Goal: Task Accomplishment & Management: Complete application form

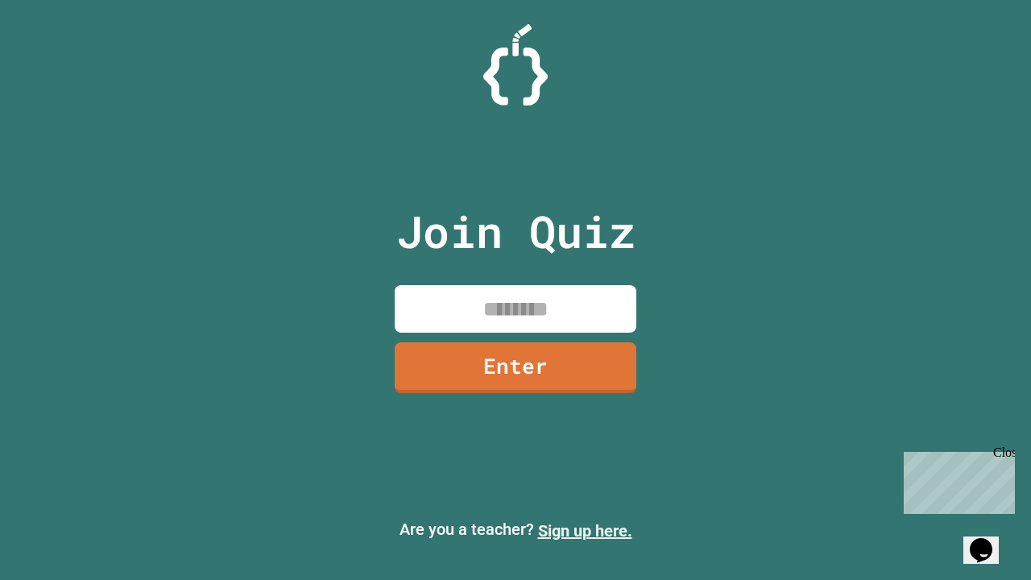
click at [585, 531] on link "Sign up here." at bounding box center [585, 530] width 94 height 19
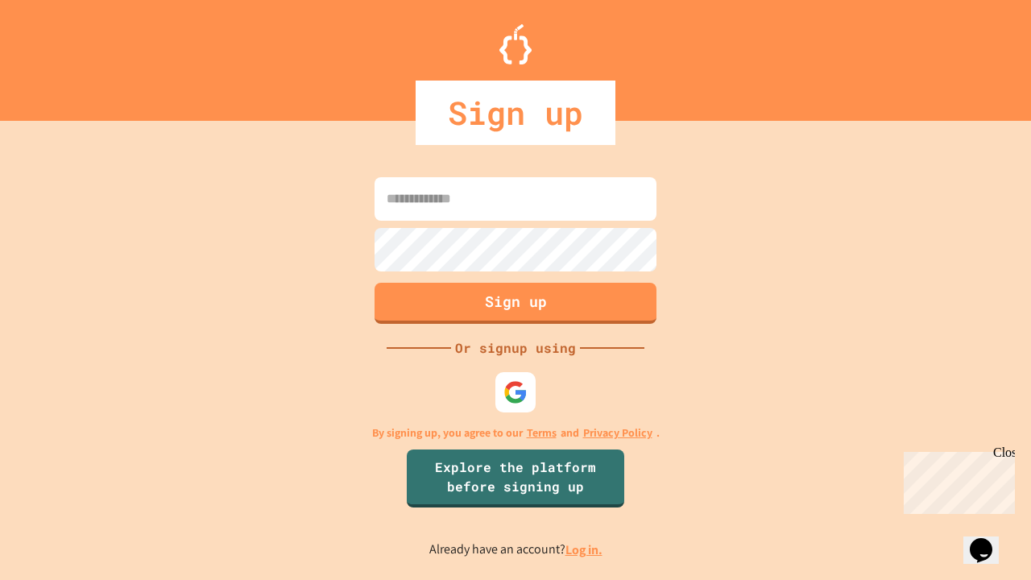
click at [585, 549] on link "Log in." at bounding box center [583, 549] width 37 height 17
